Goal: Information Seeking & Learning: Check status

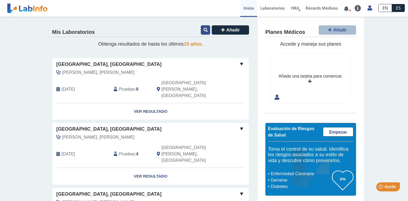
click at [204, 29] on icon at bounding box center [206, 30] width 4 height 4
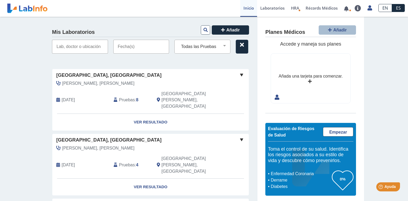
click at [82, 46] on input "text" at bounding box center [80, 47] width 56 height 14
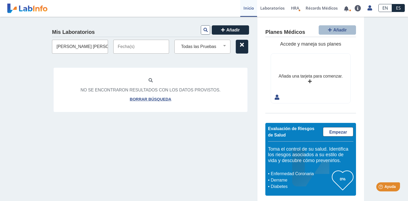
type input "nieves rodriguez mariela"
click at [148, 49] on input "text" at bounding box center [141, 47] width 56 height 14
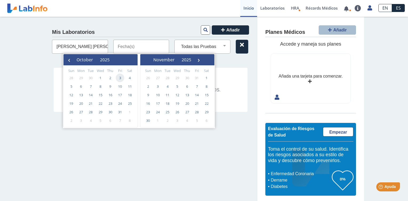
click at [122, 79] on span "3" at bounding box center [120, 78] width 9 height 9
click at [149, 49] on input "text" at bounding box center [141, 47] width 56 height 14
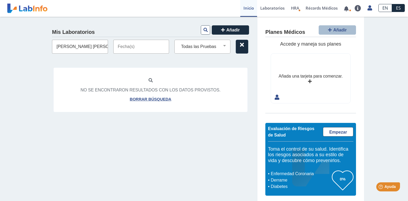
click at [131, 50] on input "text" at bounding box center [141, 47] width 56 height 14
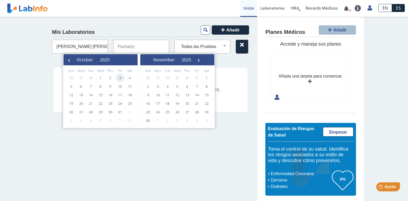
click at [120, 78] on span "3" at bounding box center [120, 78] width 9 height 9
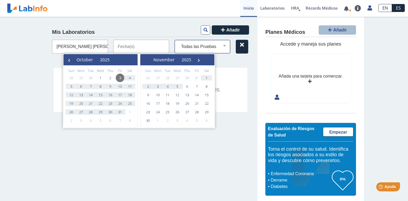
click at [203, 47] on select "Todas las Pruebas cbc with diff: automated cmp creatinine urine spot estradiol …" at bounding box center [204, 46] width 51 height 7
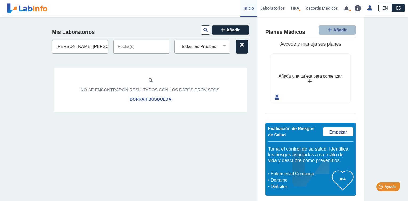
click at [133, 53] on input "text" at bounding box center [141, 47] width 56 height 14
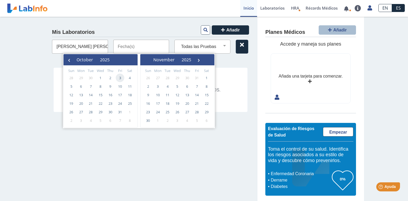
click at [119, 77] on span "3" at bounding box center [120, 78] width 9 height 9
click at [119, 76] on span "3" at bounding box center [120, 78] width 9 height 9
type input "10/03/2025 - 10/03/2025"
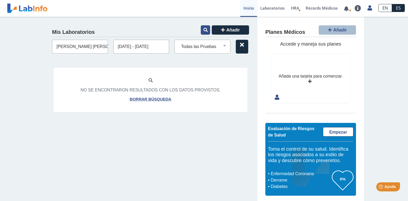
click at [204, 30] on icon at bounding box center [206, 30] width 4 height 4
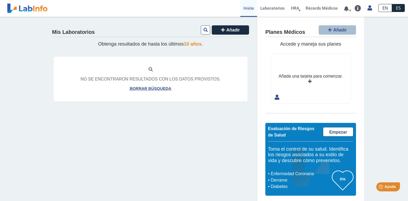
click at [131, 114] on div "Mis Laboratorios Añadir Obtenga resultados de hasta los últimos 10 años . No se…" at bounding box center [150, 110] width 213 height 187
click at [204, 29] on icon at bounding box center [206, 30] width 4 height 4
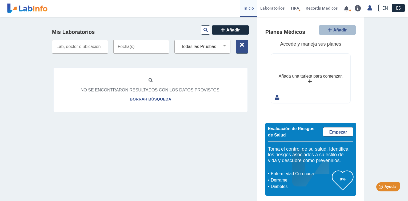
click at [241, 44] on icon at bounding box center [242, 45] width 4 height 4
select select
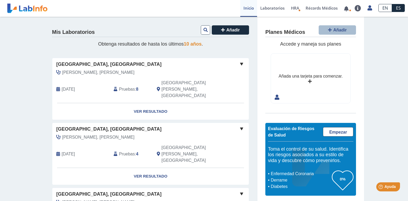
click at [56, 87] on icon at bounding box center [58, 89] width 4 height 4
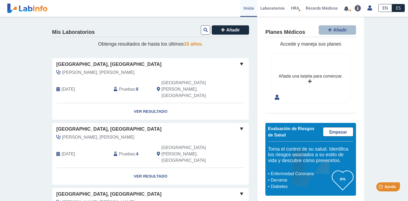
click at [283, 33] on h4 "Planes Médicos" at bounding box center [285, 32] width 40 height 6
click at [271, 7] on link "Laboratorios" at bounding box center [272, 8] width 31 height 17
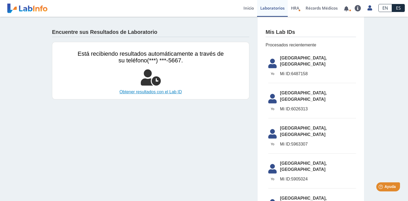
click at [149, 91] on link "Obtener resultados con el Lab ID" at bounding box center [151, 92] width 146 height 6
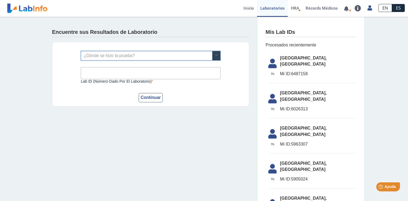
click at [215, 55] on span at bounding box center [216, 55] width 8 height 9
click at [181, 162] on app-lab-results-create "Encuentre sus Resultados de Laboratorio ¿Dónde se hizo la prueba? Lab ID (númer…" at bounding box center [204, 163] width 320 height 293
click at [149, 98] on button "Continuar" at bounding box center [151, 97] width 24 height 9
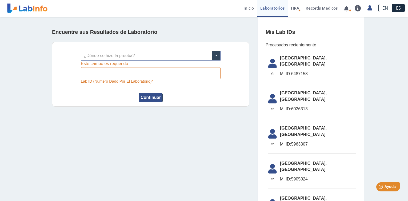
click at [149, 98] on button "Continuar" at bounding box center [151, 97] width 24 height 9
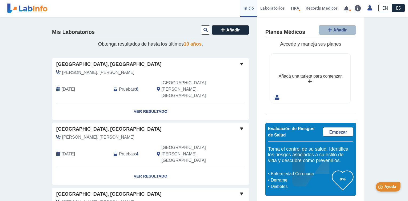
click at [392, 185] on span "Ayuda" at bounding box center [390, 187] width 12 height 5
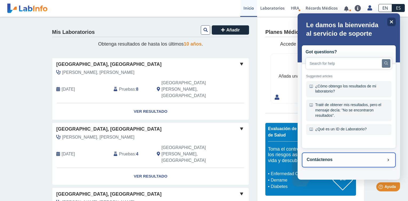
click at [335, 161] on button "Contáctenos" at bounding box center [349, 160] width 94 height 15
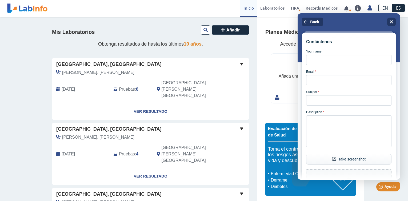
click at [245, 46] on h5 "Obtenga resultados de hasta los últimos 10 años ." at bounding box center [150, 44] width 197 height 6
click at [205, 28] on icon at bounding box center [206, 30] width 4 height 4
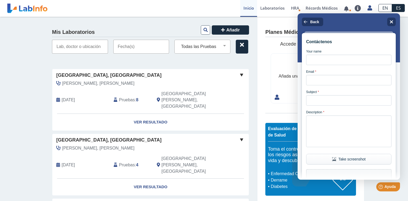
click at [72, 49] on input "text" at bounding box center [80, 47] width 56 height 14
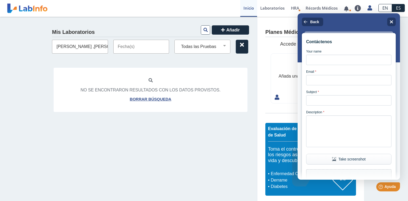
type input "Nieves Rodriguez ,Mariela"
click at [125, 48] on input "text" at bounding box center [141, 47] width 56 height 14
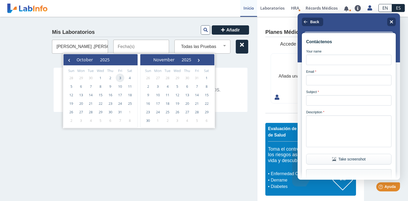
click at [120, 77] on span "3" at bounding box center [120, 78] width 9 height 9
click at [136, 44] on input "text" at bounding box center [141, 47] width 56 height 14
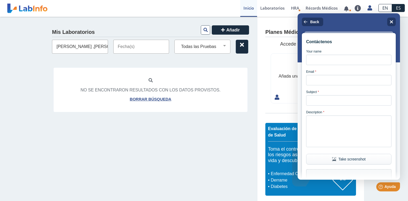
click at [128, 47] on input "text" at bounding box center [141, 47] width 56 height 14
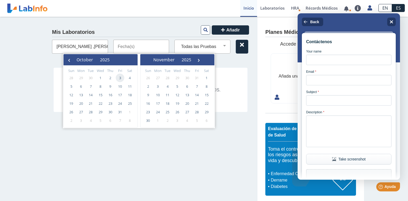
click at [118, 77] on span "3" at bounding box center [120, 78] width 9 height 9
click at [120, 75] on span "3" at bounding box center [120, 78] width 9 height 9
type input "10/03/2025 - 10/03/2025"
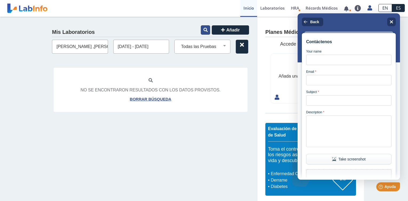
click at [203, 27] on button at bounding box center [205, 29] width 9 height 9
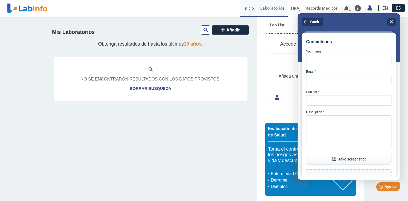
click at [275, 4] on link "Laboratorios" at bounding box center [272, 8] width 31 height 17
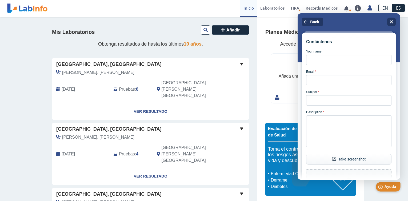
click at [391, 186] on span "Ayuda" at bounding box center [390, 187] width 12 height 5
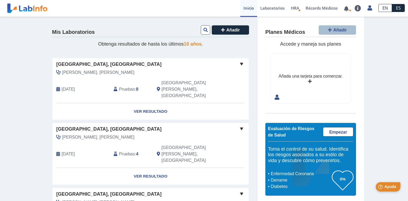
click at [391, 186] on span "Ayuda" at bounding box center [390, 187] width 12 height 5
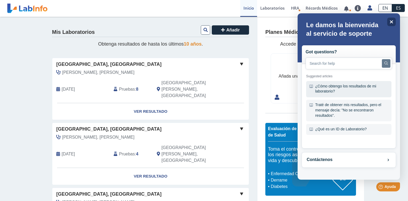
click at [368, 88] on div "¿Cómo obtengo los resultados de mi laboratorio?" at bounding box center [348, 89] width 85 height 16
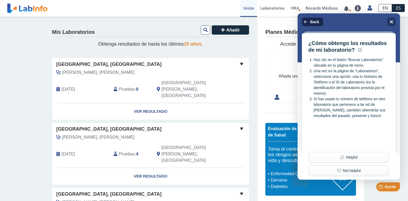
click at [313, 19] on button "Back" at bounding box center [312, 22] width 21 height 9
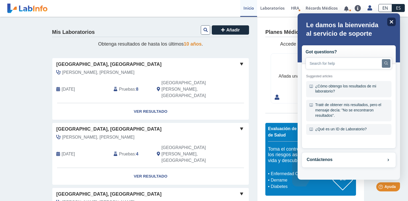
click at [390, 20] on icon "Close" at bounding box center [391, 22] width 4 height 4
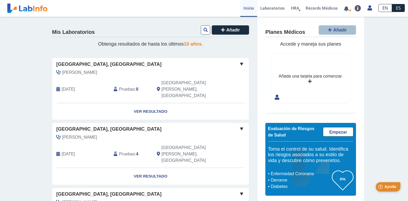
click at [392, 186] on span "Ayuda" at bounding box center [390, 187] width 12 height 5
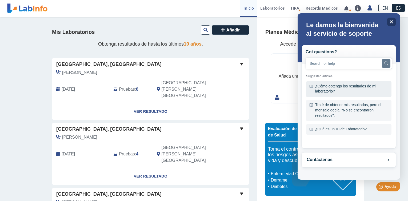
click at [353, 85] on div "¿Cómo obtengo los resultados de mi laboratorio?" at bounding box center [348, 89] width 85 height 16
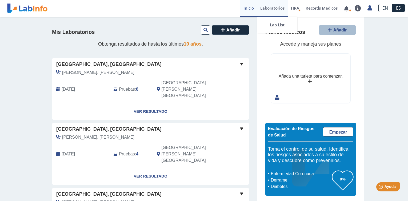
click at [276, 7] on link "Laboratorios" at bounding box center [272, 8] width 31 height 17
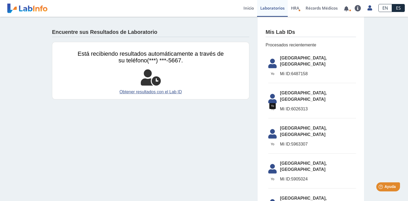
click at [277, 59] on icon at bounding box center [272, 65] width 15 height 13
click at [294, 59] on span "[GEOGRAPHIC_DATA], [GEOGRAPHIC_DATA]" at bounding box center [318, 61] width 76 height 13
drag, startPoint x: 294, startPoint y: 59, endPoint x: 287, endPoint y: 60, distance: 7.5
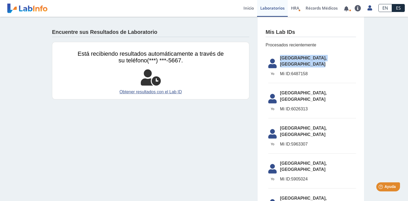
click at [287, 60] on span "[GEOGRAPHIC_DATA], [GEOGRAPHIC_DATA]" at bounding box center [318, 61] width 76 height 13
click at [284, 71] on span "Mi ID:" at bounding box center [285, 73] width 11 height 5
click at [291, 65] on li "Yo Yo Hospital Metropolitano, Rio Piedras Mi ID: 6487158" at bounding box center [312, 67] width 88 height 31
drag, startPoint x: 291, startPoint y: 65, endPoint x: 274, endPoint y: 62, distance: 17.3
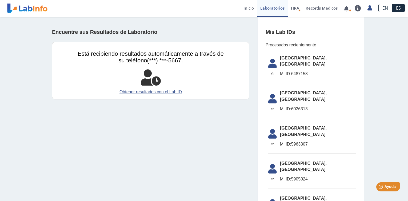
click at [274, 62] on icon at bounding box center [272, 65] width 15 height 13
click at [157, 90] on link "Obtener resultados con el Lab ID" at bounding box center [151, 92] width 146 height 6
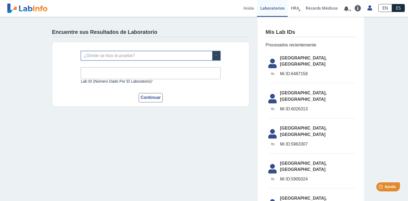
click at [216, 55] on span at bounding box center [216, 55] width 8 height 9
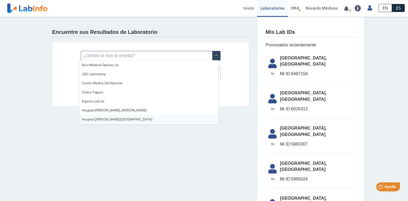
click at [184, 143] on app-lab-results-create "Encuentre sus Resultados de Laboratorio ¿Dónde se hizo la prueba? Lab ID (númer…" at bounding box center [204, 163] width 320 height 293
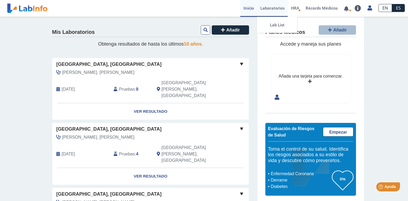
click at [270, 10] on link "Laboratorios" at bounding box center [272, 8] width 31 height 17
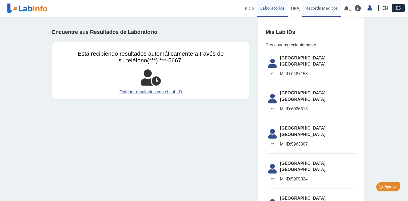
click at [319, 8] on link "Récords Médicos" at bounding box center [321, 8] width 38 height 17
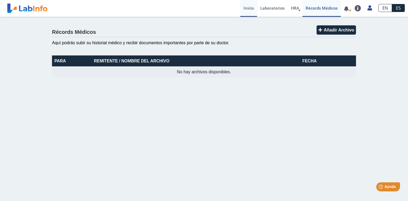
click at [247, 7] on link "Inicio" at bounding box center [248, 8] width 17 height 17
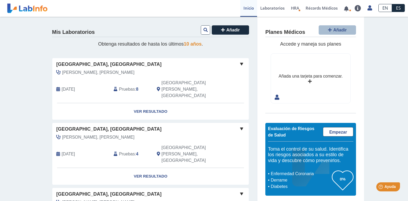
click at [247, 7] on link "Inicio" at bounding box center [248, 8] width 17 height 17
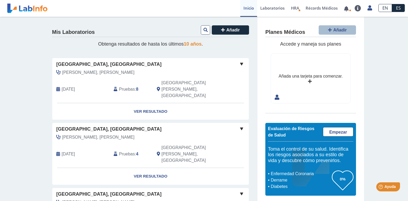
click at [247, 8] on link "Inicio" at bounding box center [248, 8] width 17 height 17
click at [204, 31] on icon at bounding box center [206, 30] width 4 height 4
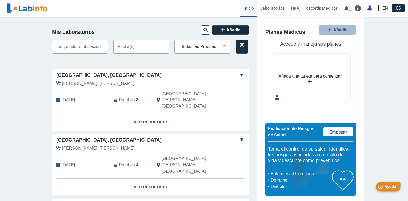
click at [385, 185] on span "Ayuda" at bounding box center [390, 187] width 12 height 5
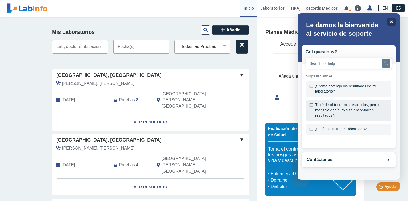
click at [339, 107] on div "Traté de obtener mis resultados, pero el mensaje decía: "No se encontraron resu…" at bounding box center [348, 111] width 85 height 22
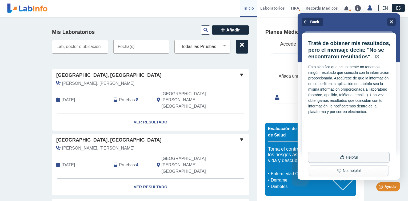
click at [363, 158] on button "Helpful" at bounding box center [349, 157] width 82 height 11
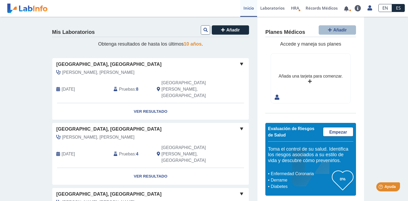
click at [189, 45] on span "10 años" at bounding box center [193, 43] width 18 height 5
click at [159, 43] on span "Obtenga resultados de hasta los últimos 10 años ." at bounding box center [150, 43] width 105 height 5
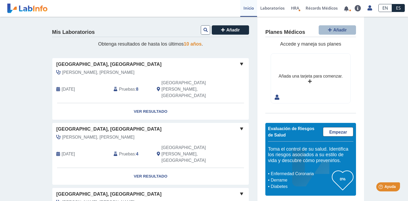
click at [58, 33] on h4 "Mis Laboratorios" at bounding box center [73, 32] width 43 height 6
click at [221, 28] on icon at bounding box center [223, 30] width 4 height 4
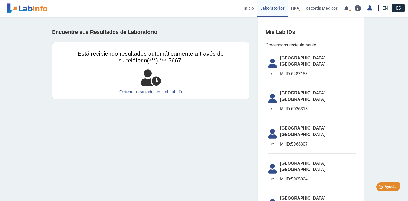
click at [79, 32] on h4 "Encuentre sus Resultados de Laboratorio" at bounding box center [104, 32] width 105 height 6
click at [251, 9] on link "Inicio" at bounding box center [248, 8] width 17 height 17
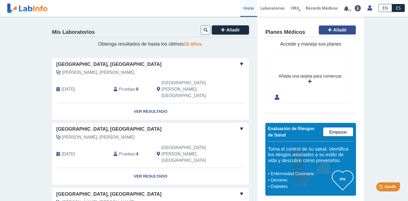
click at [333, 29] on span "Añadir" at bounding box center [340, 30] width 14 height 5
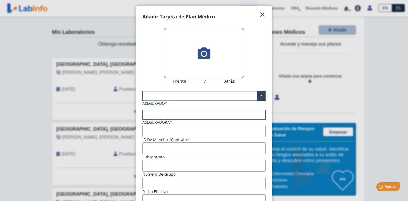
click at [259, 17] on span "" at bounding box center [262, 14] width 6 height 6
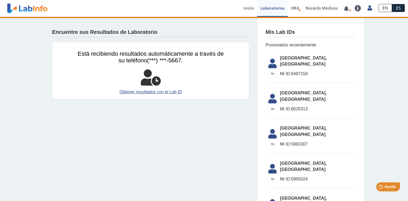
click at [87, 33] on h4 "Encuentre sus Resultados de Laboratorio" at bounding box center [104, 32] width 105 height 6
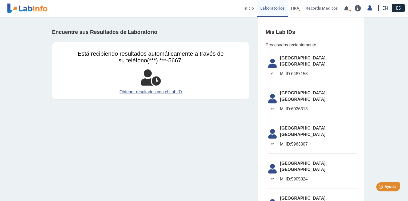
click at [87, 33] on h4 "Encuentre sus Resultados de Laboratorio" at bounding box center [104, 32] width 105 height 6
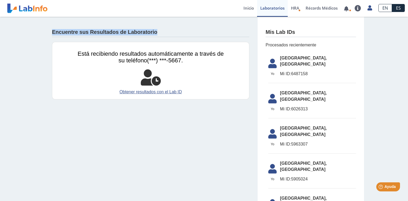
click at [87, 33] on h4 "Encuentre sus Resultados de Laboratorio" at bounding box center [104, 32] width 105 height 6
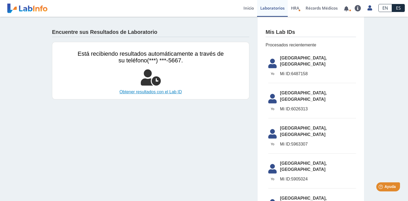
click at [148, 92] on link "Obtener resultados con el Lab ID" at bounding box center [151, 92] width 146 height 6
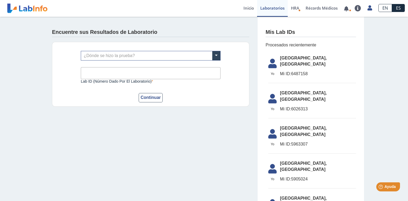
click at [89, 74] on input "Lab ID (número dado por el laboratorio)" at bounding box center [151, 73] width 140 height 12
type input "6487158"
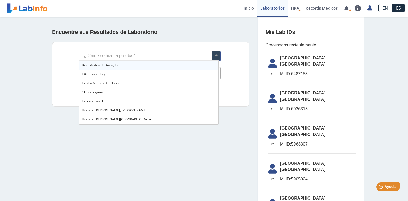
click at [201, 55] on input "text" at bounding box center [150, 55] width 139 height 9
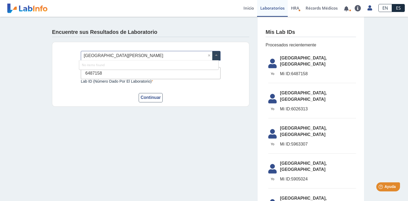
type input "[GEOGRAPHIC_DATA]"
click at [149, 99] on button "Continuar" at bounding box center [151, 97] width 24 height 9
click at [148, 96] on button "Continuar" at bounding box center [151, 97] width 24 height 9
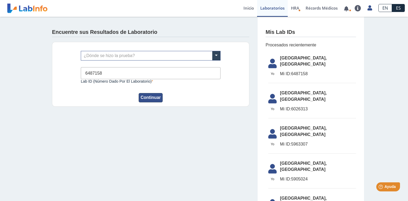
click at [148, 96] on button "Continuar" at bounding box center [151, 97] width 24 height 9
